Goal: Ask a question

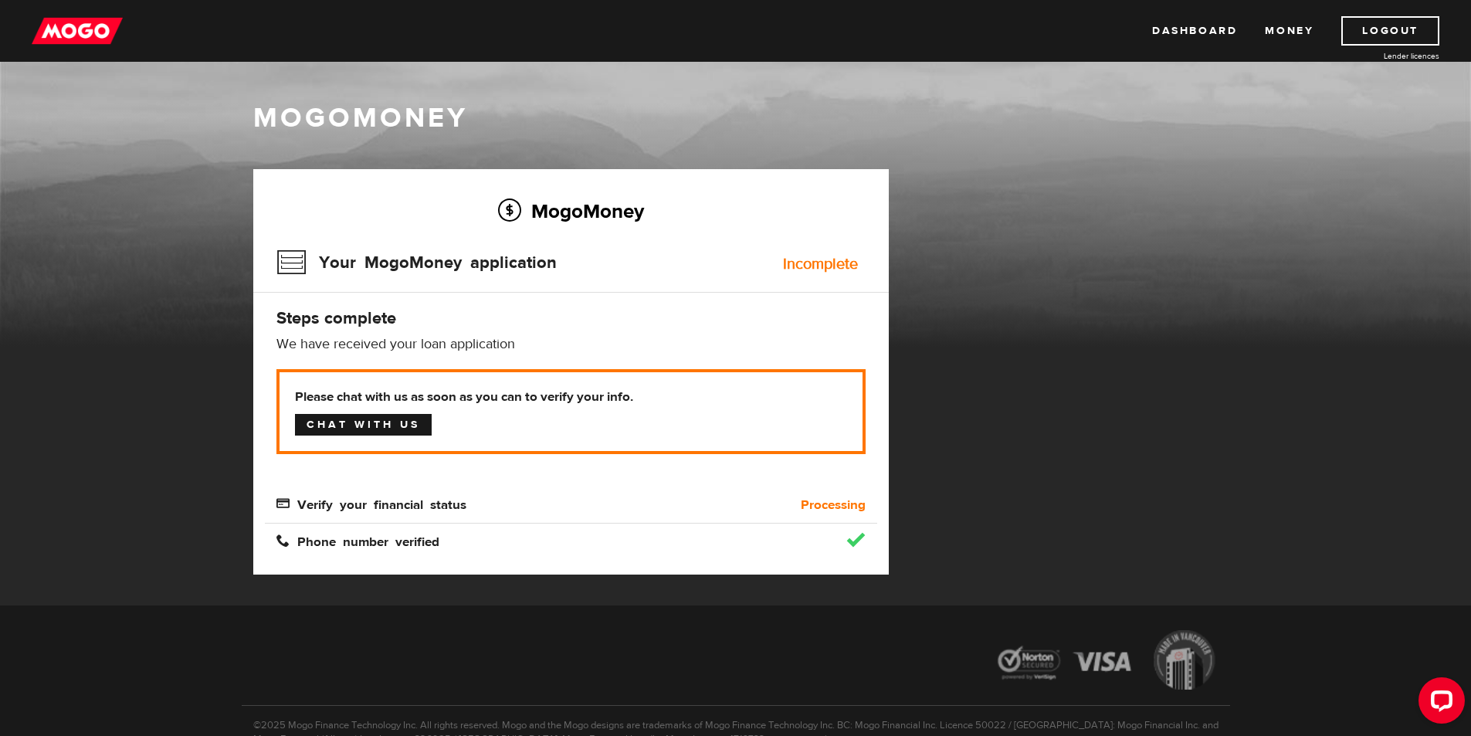
click at [408, 418] on link "Chat with us" at bounding box center [363, 425] width 137 height 22
click at [401, 421] on link "Chat with us" at bounding box center [363, 425] width 137 height 22
click at [1287, 36] on link "Money" at bounding box center [1288, 30] width 49 height 29
click at [1376, 24] on link "Logout" at bounding box center [1390, 30] width 98 height 29
